Goal: Communication & Community: Answer question/provide support

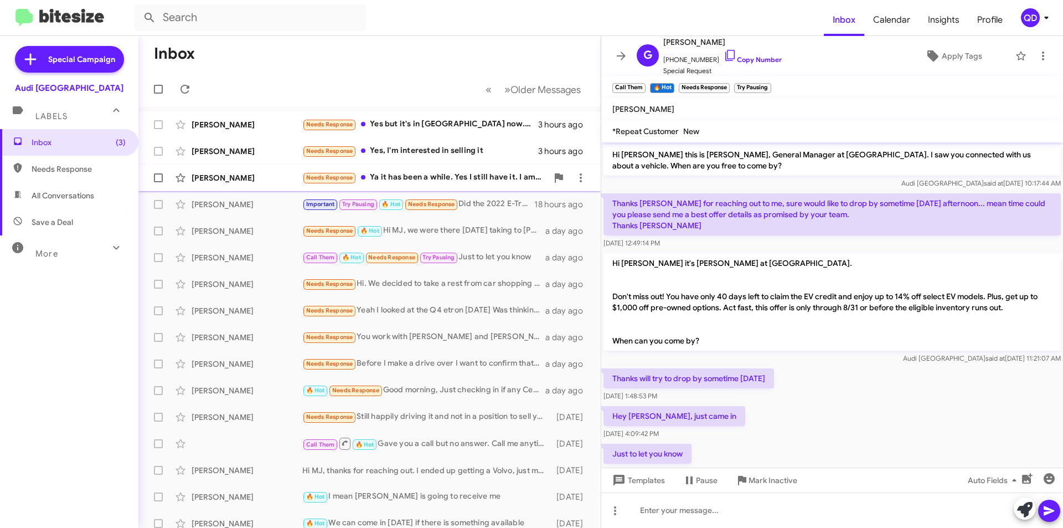
scroll to position [28, 0]
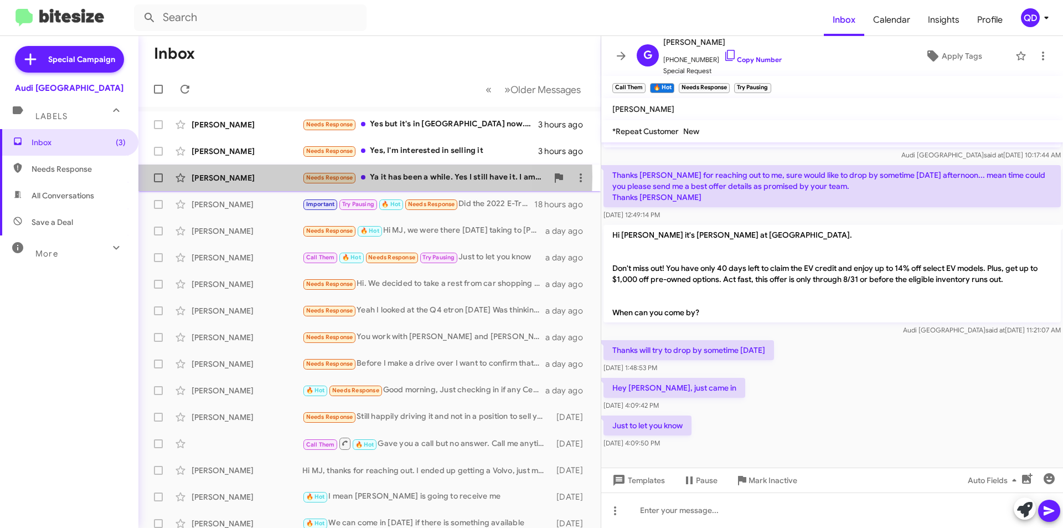
click at [210, 177] on div "[PERSON_NAME]" at bounding box center [247, 177] width 111 height 11
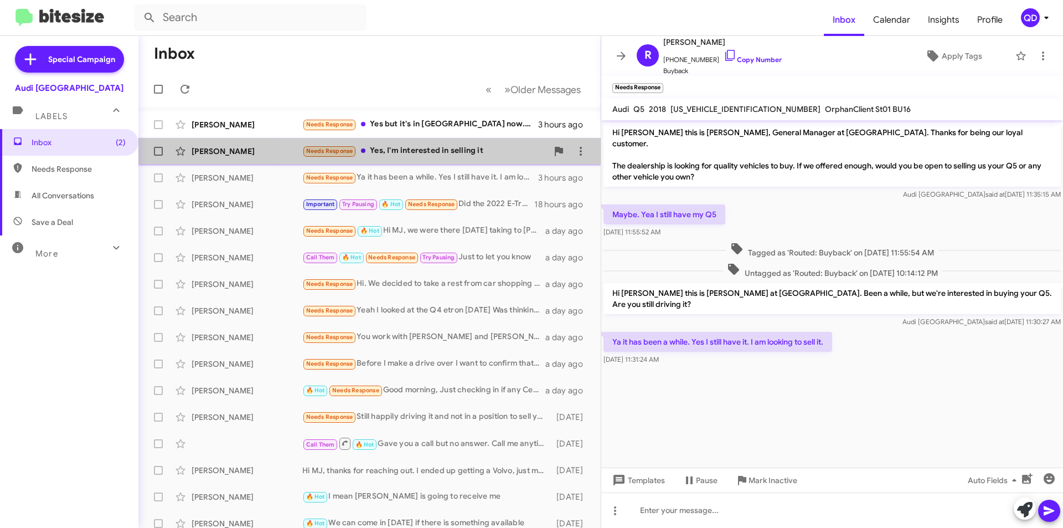
click at [391, 148] on div "Needs Response Yes, I'm interested in selling it" at bounding box center [424, 151] width 245 height 13
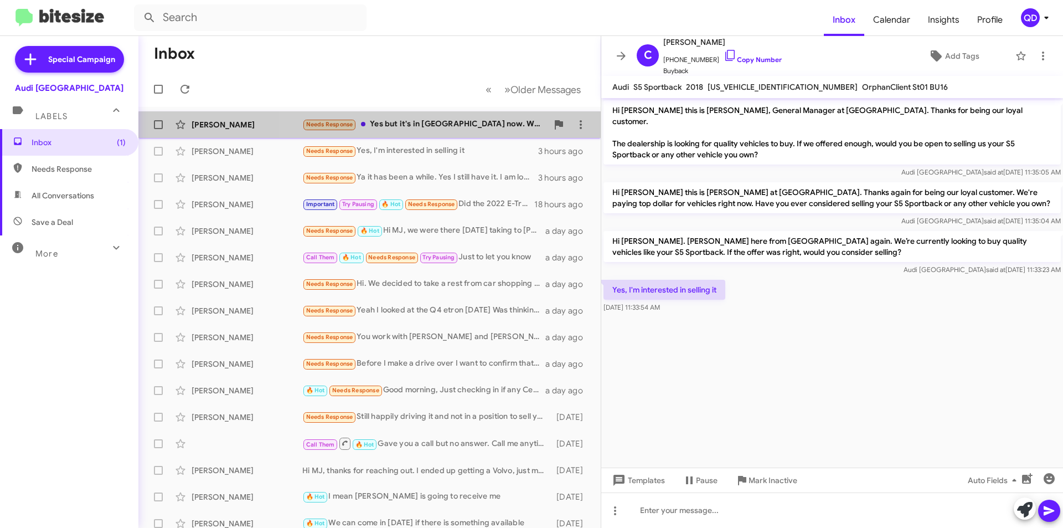
click at [430, 130] on div "Needs Response Yes but it's in [GEOGRAPHIC_DATA] now. Would you be interested i…" at bounding box center [424, 124] width 245 height 13
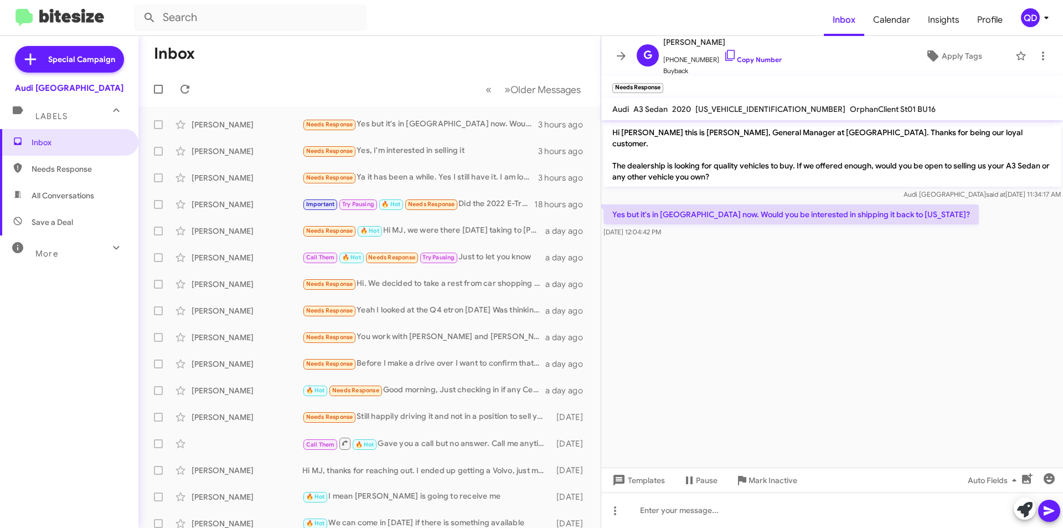
click at [770, 286] on cdk-virtual-scroll-viewport "Hi [PERSON_NAME] this is [PERSON_NAME], General Manager at [GEOGRAPHIC_DATA]. T…" at bounding box center [832, 293] width 462 height 347
click at [377, 74] on mat-toolbar-row "« Previous » Next Older Messages" at bounding box center [369, 88] width 462 height 35
click at [190, 85] on icon at bounding box center [184, 89] width 13 height 13
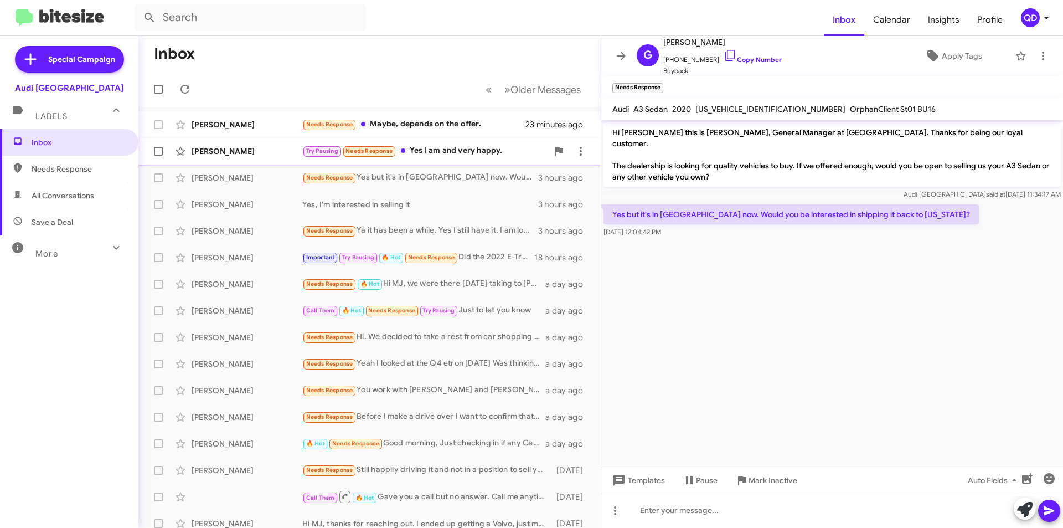
click at [485, 143] on div "[PERSON_NAME] Try Pausing Needs Response Yes I am and very happy. 2 hours ago" at bounding box center [369, 151] width 445 height 22
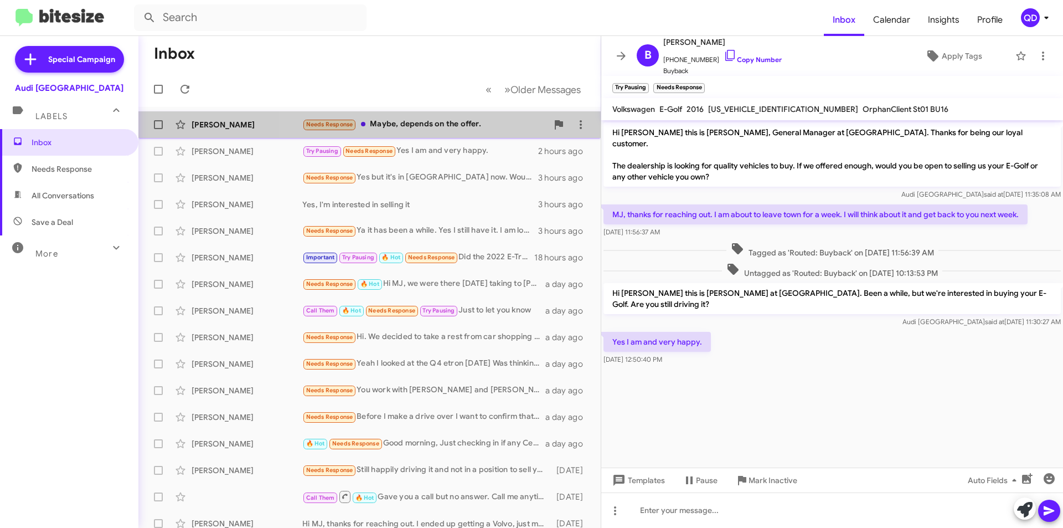
click at [477, 127] on div "Needs Response Maybe, depends on the offer." at bounding box center [424, 124] width 245 height 13
